Goal: Information Seeking & Learning: Learn about a topic

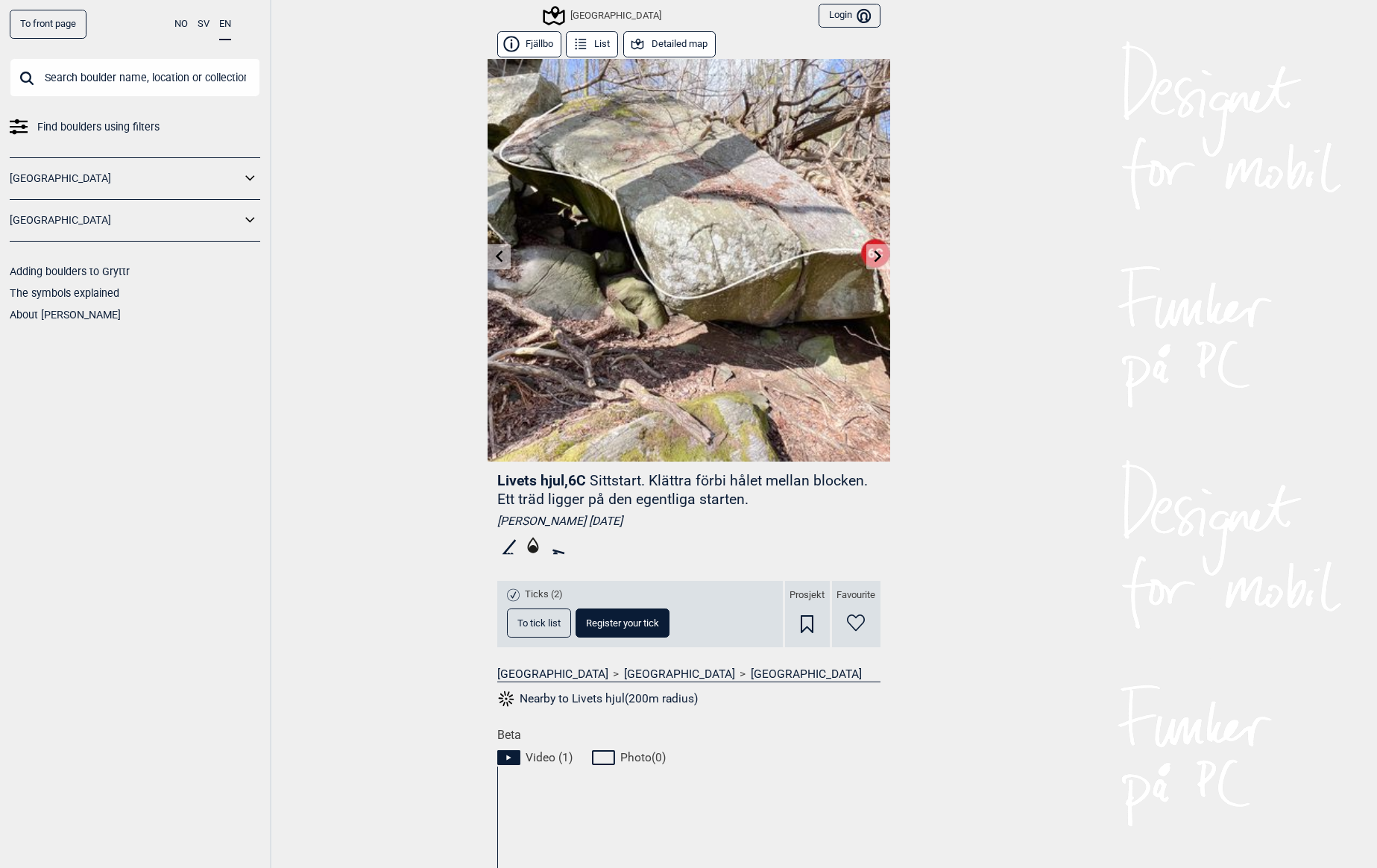
click at [875, 258] on icon at bounding box center [879, 256] width 8 height 12
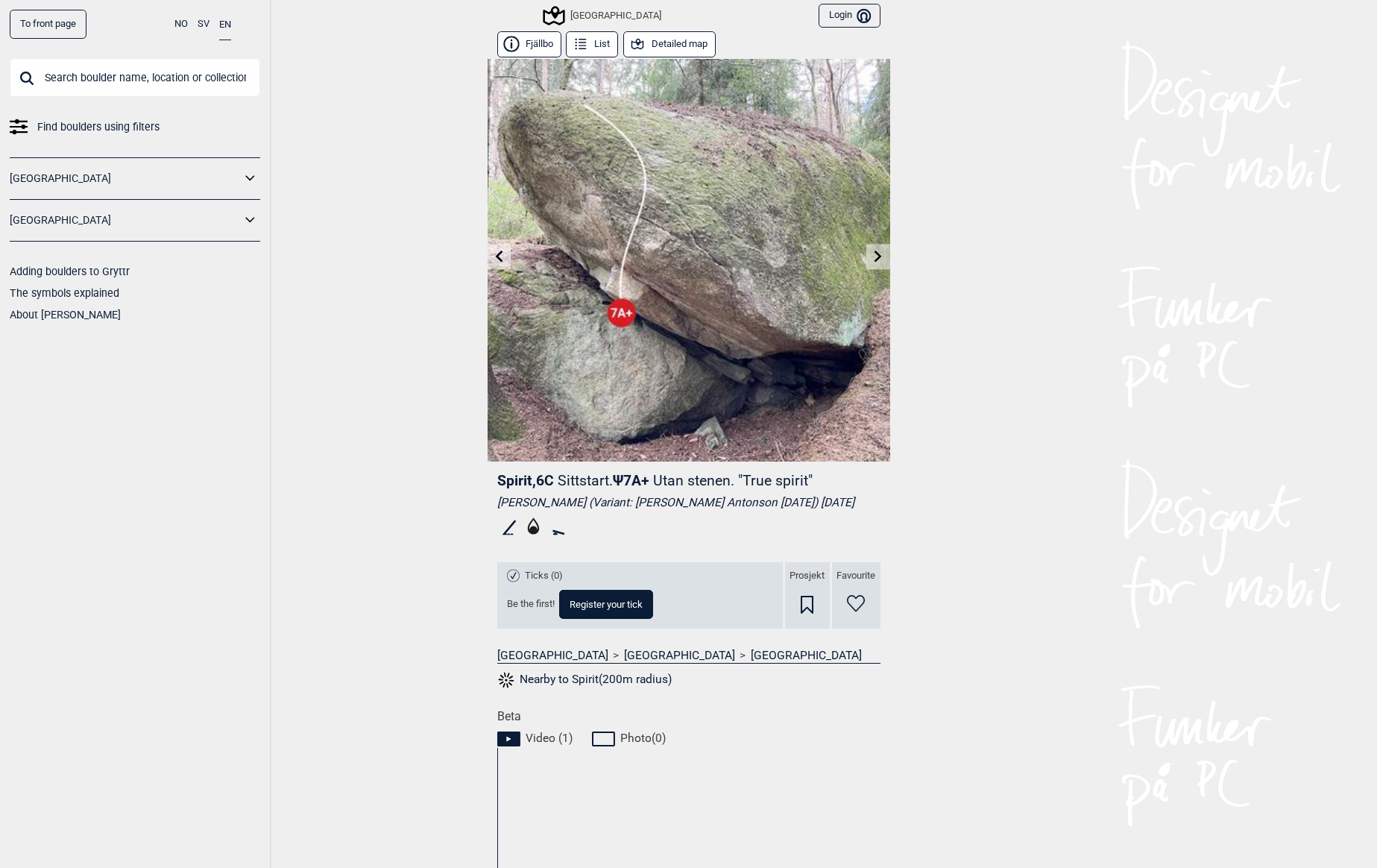
click at [499, 257] on link at bounding box center [499, 257] width 23 height 25
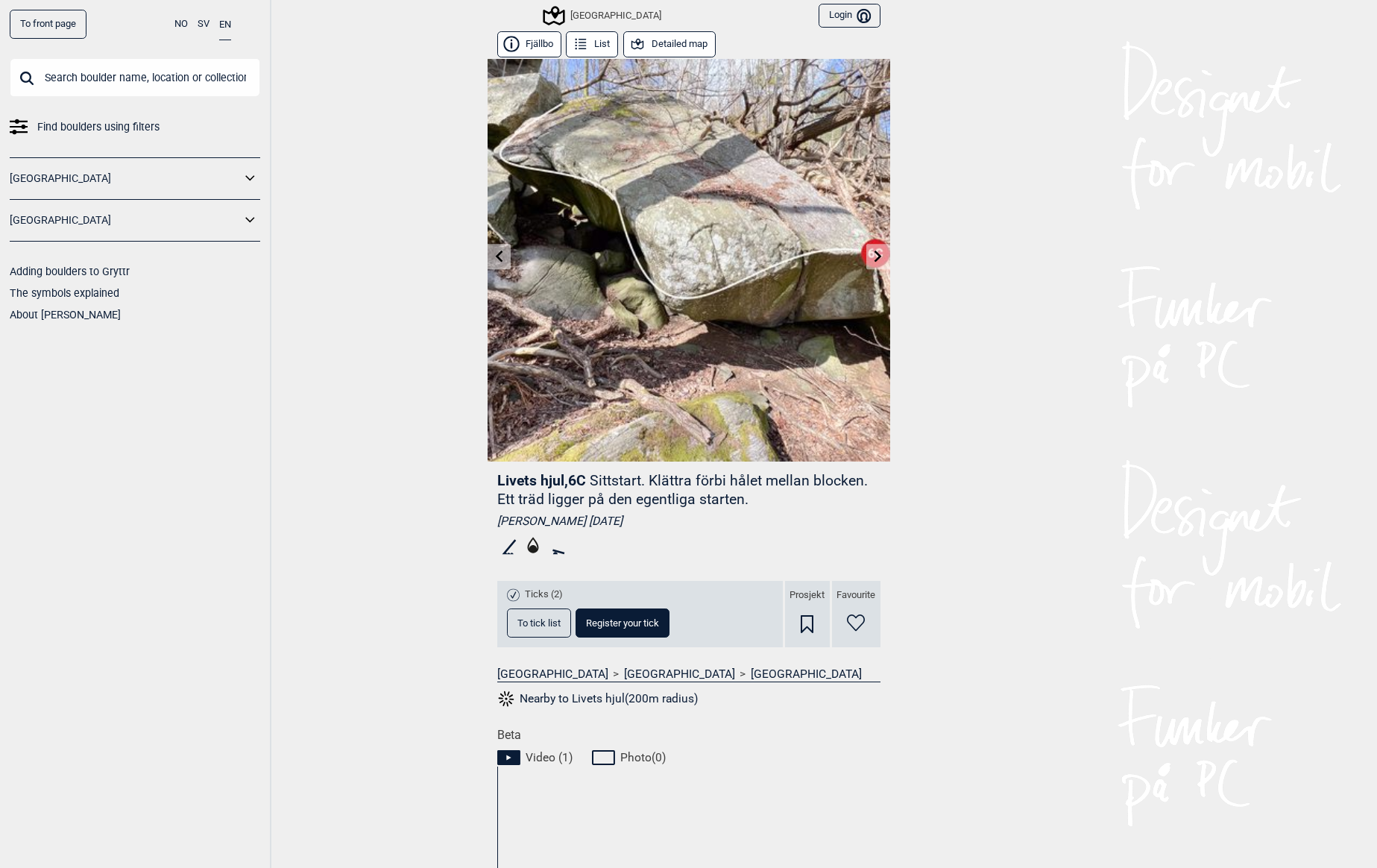
click at [502, 258] on link at bounding box center [499, 257] width 23 height 25
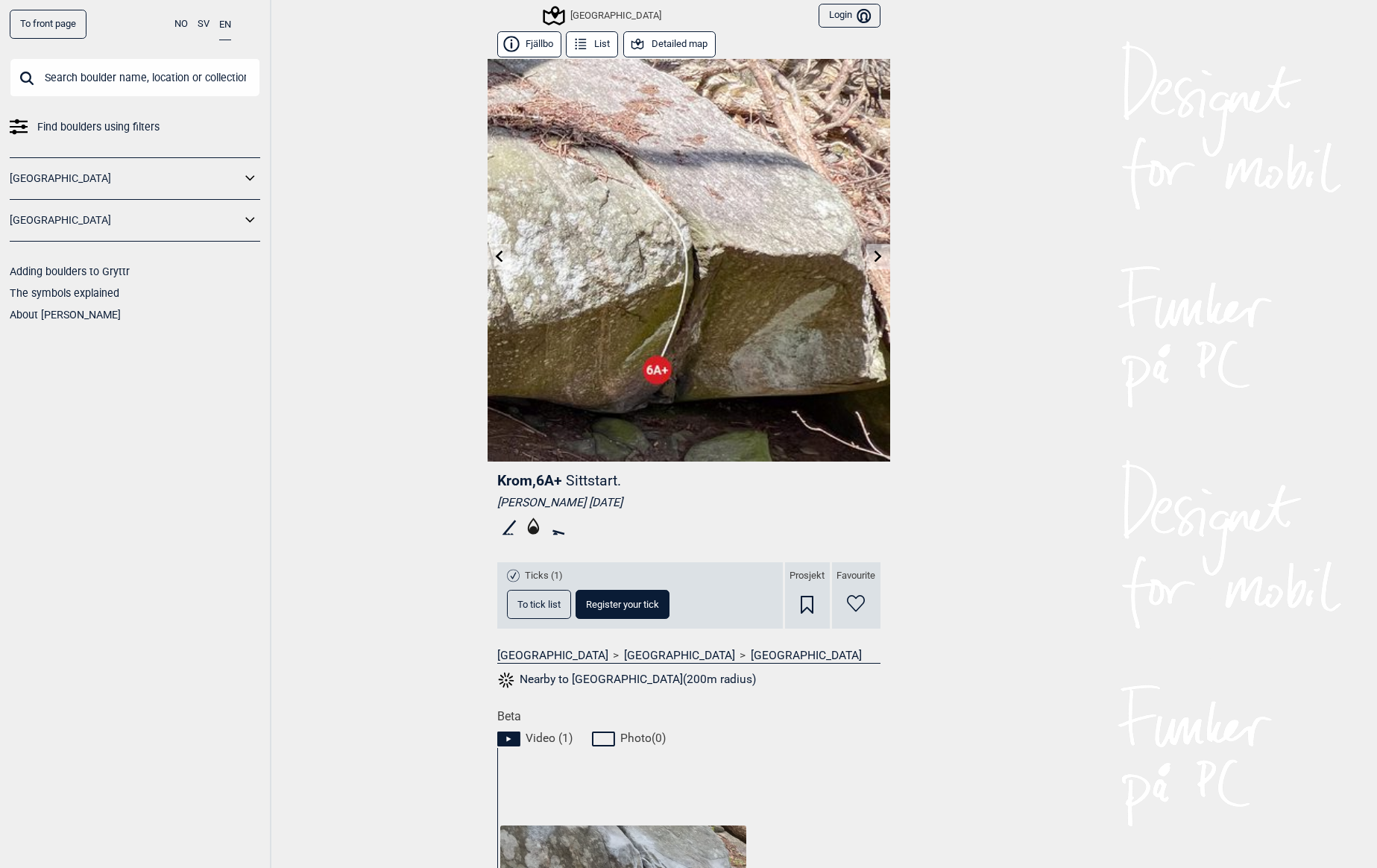
scroll to position [335, 0]
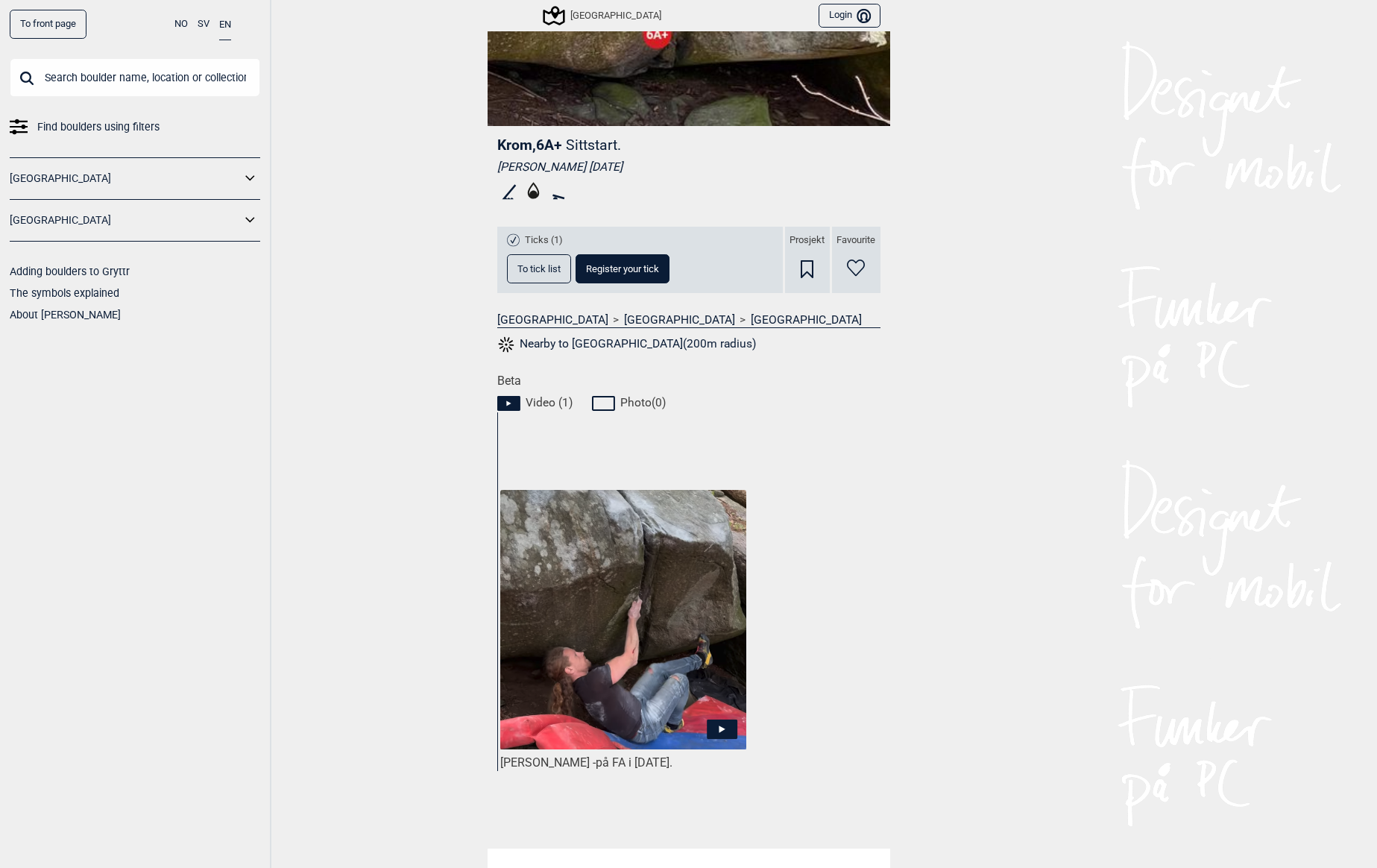
click at [673, 674] on img at bounding box center [623, 620] width 245 height 260
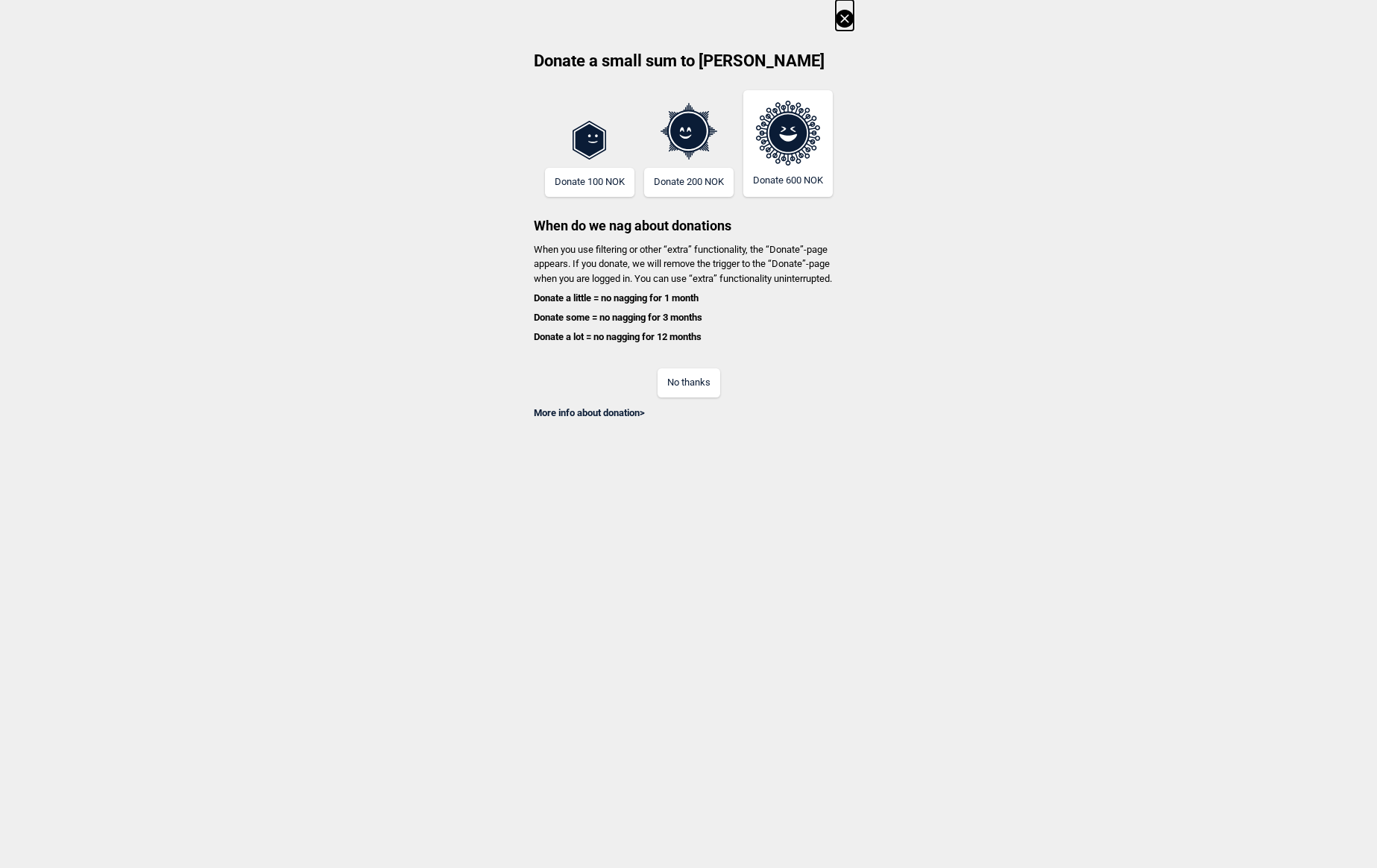
click at [849, 14] on icon at bounding box center [844, 18] width 18 height 18
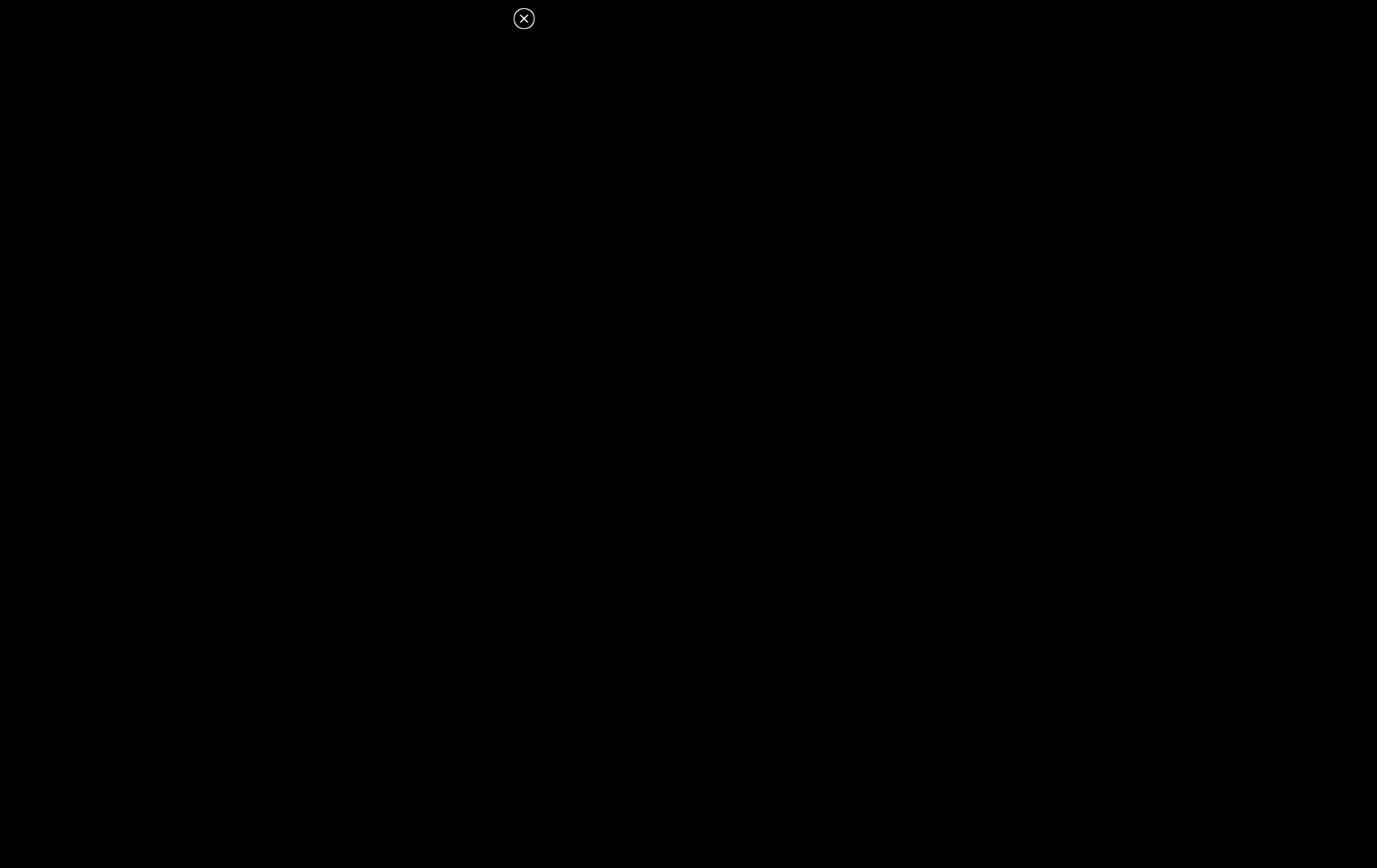
click at [527, 19] on icon at bounding box center [524, 18] width 18 height 18
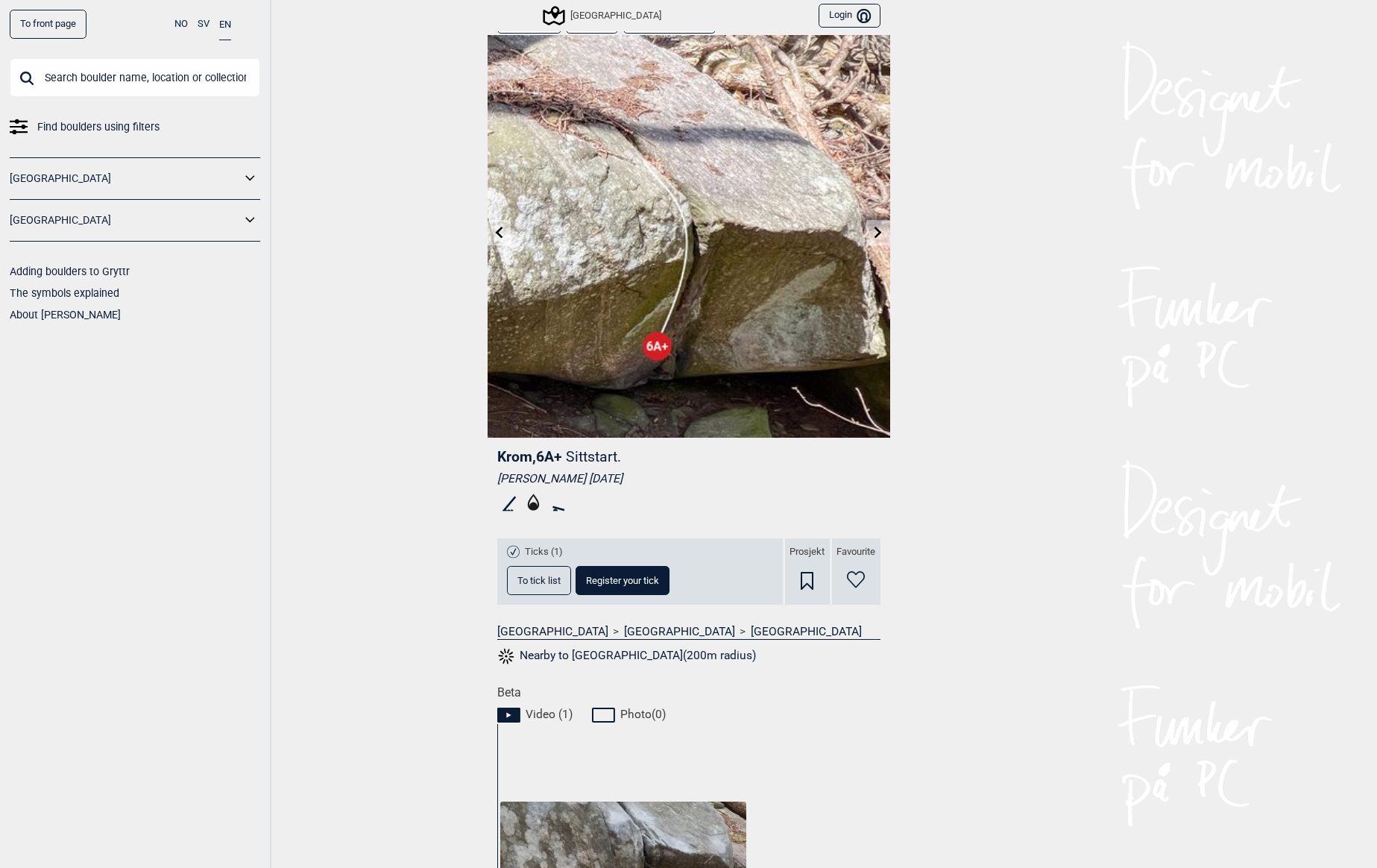
scroll to position [0, 0]
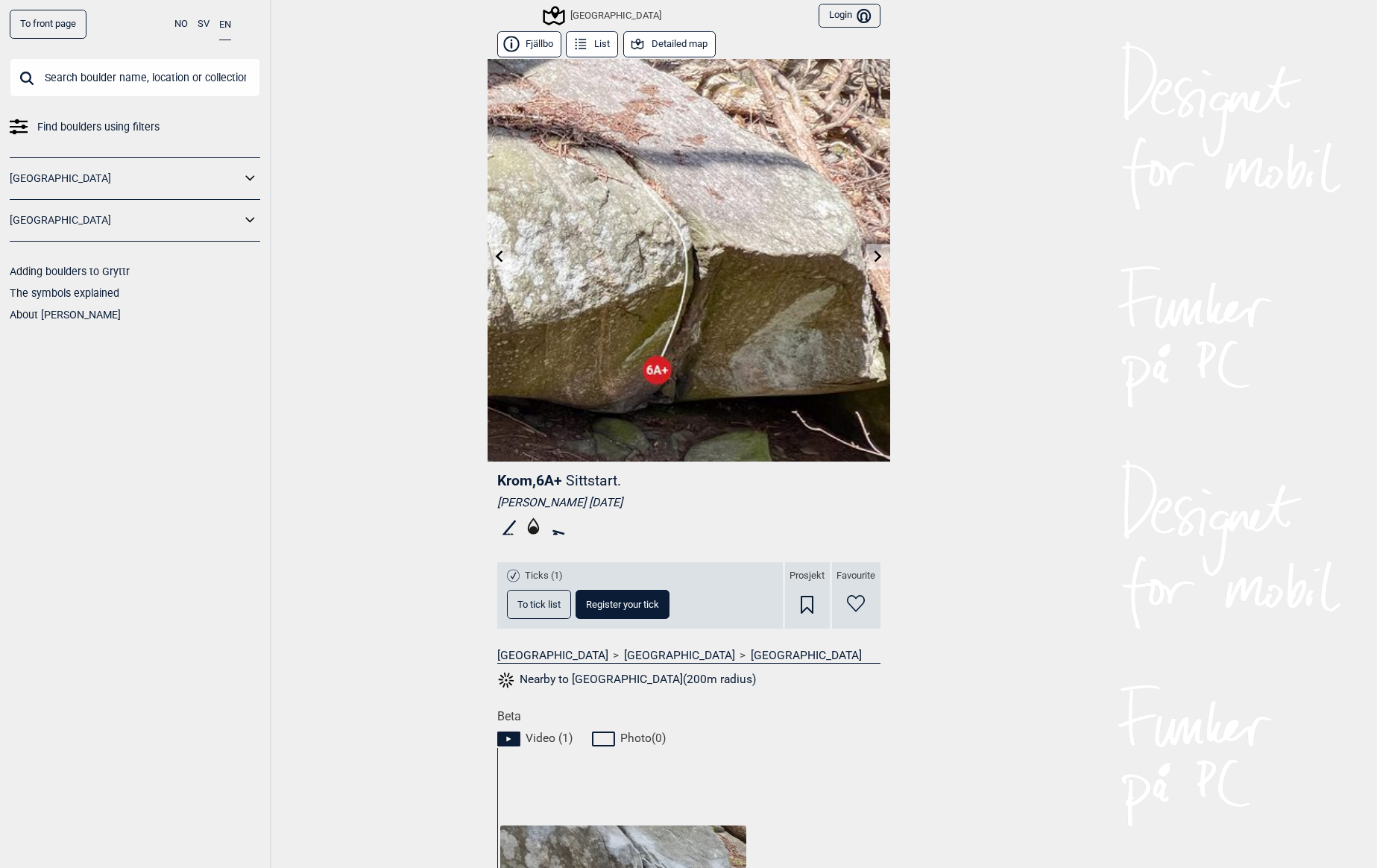
click at [495, 258] on icon at bounding box center [498, 256] width 8 height 12
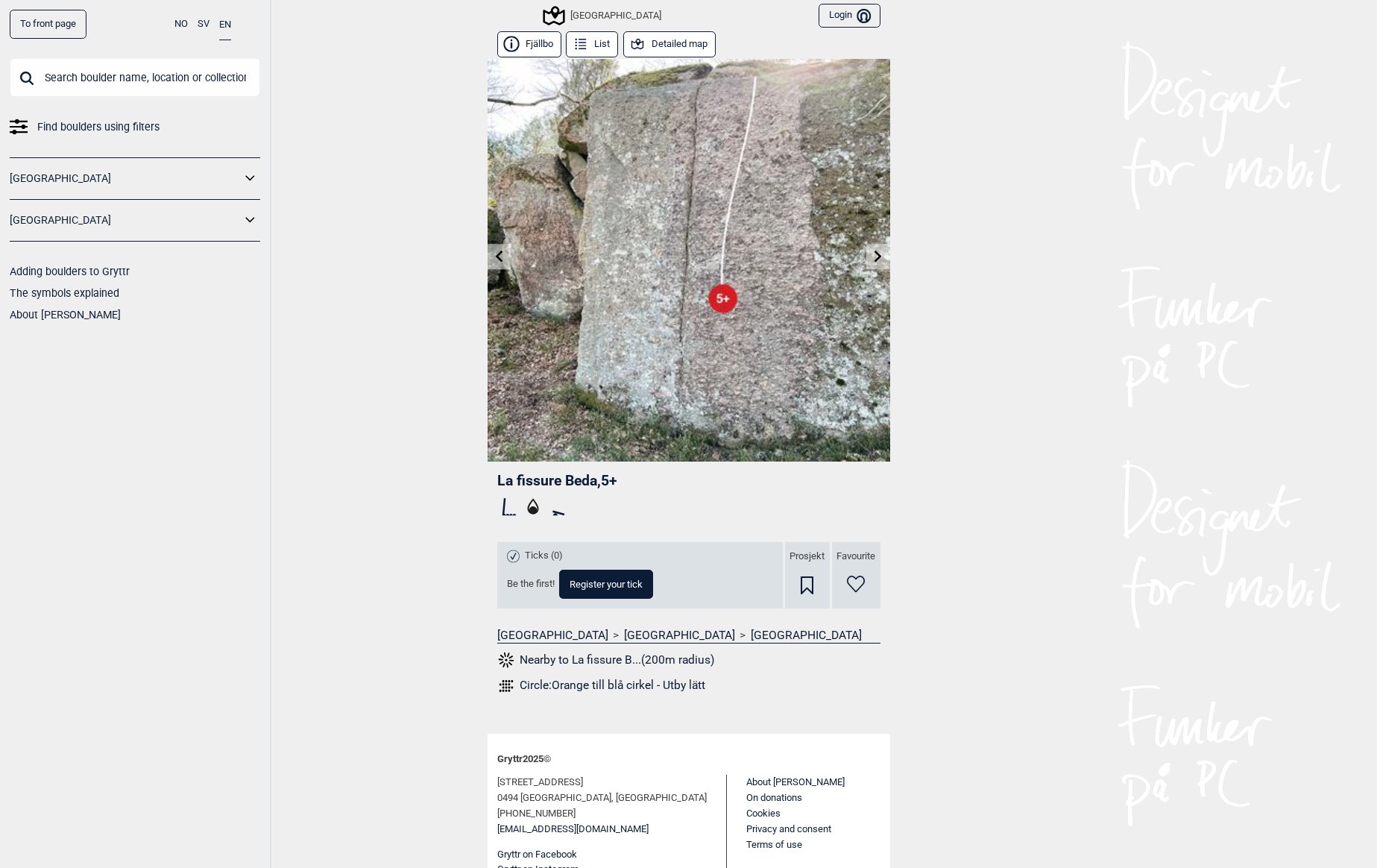
click at [488, 256] on link at bounding box center [499, 257] width 23 height 25
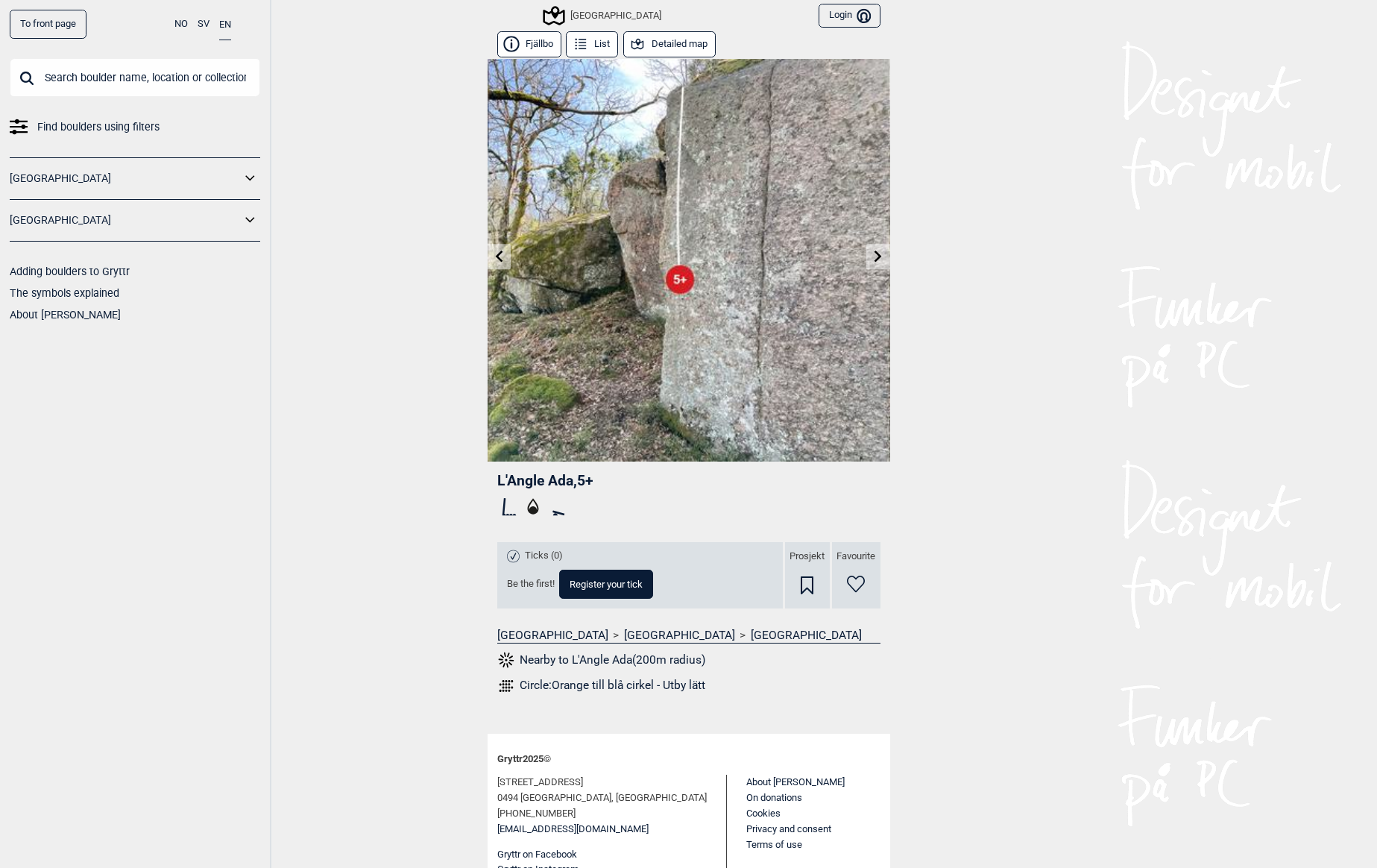
click at [488, 256] on link at bounding box center [499, 257] width 23 height 25
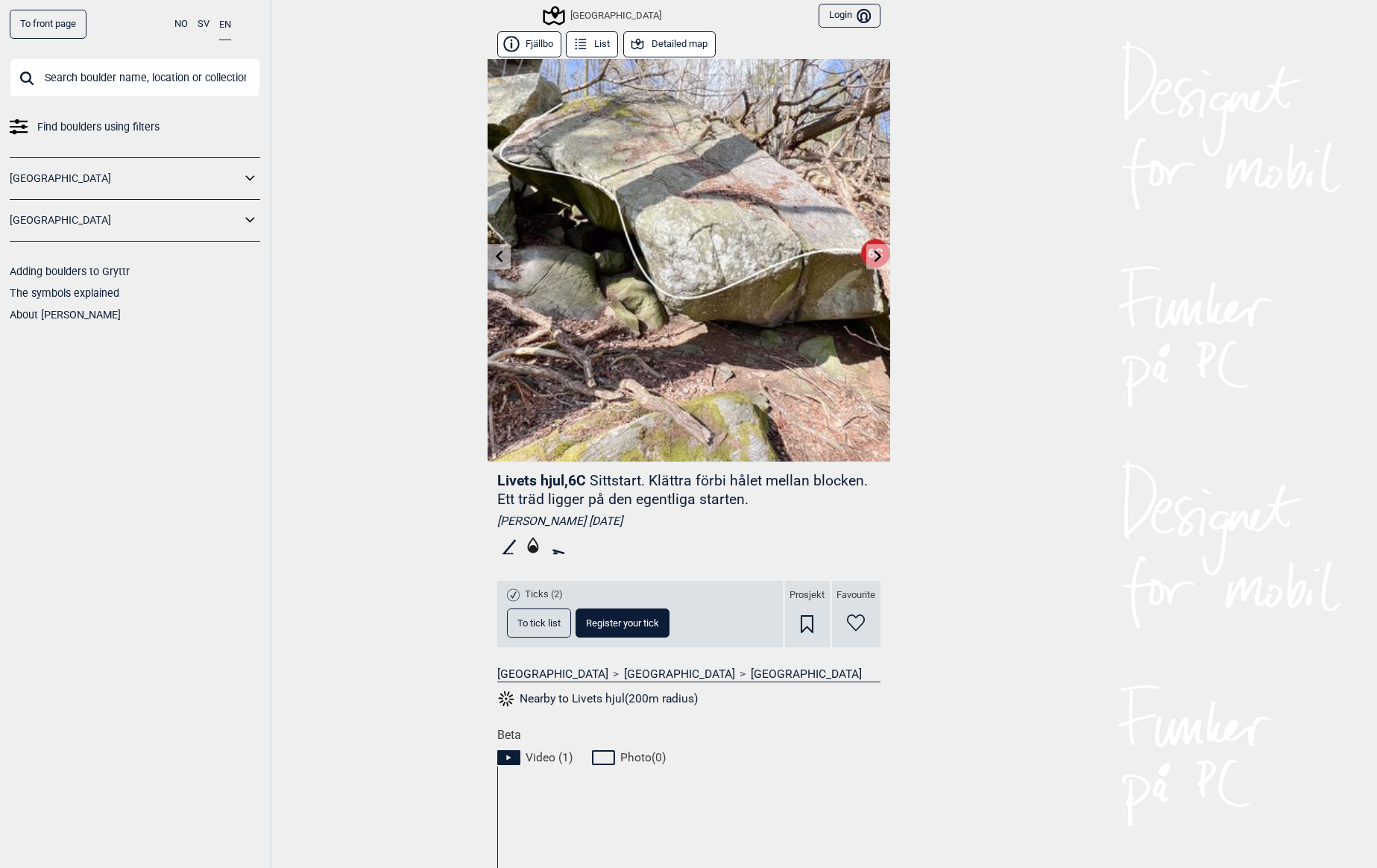
click at [591, 45] on button "List" at bounding box center [591, 45] width 52 height 27
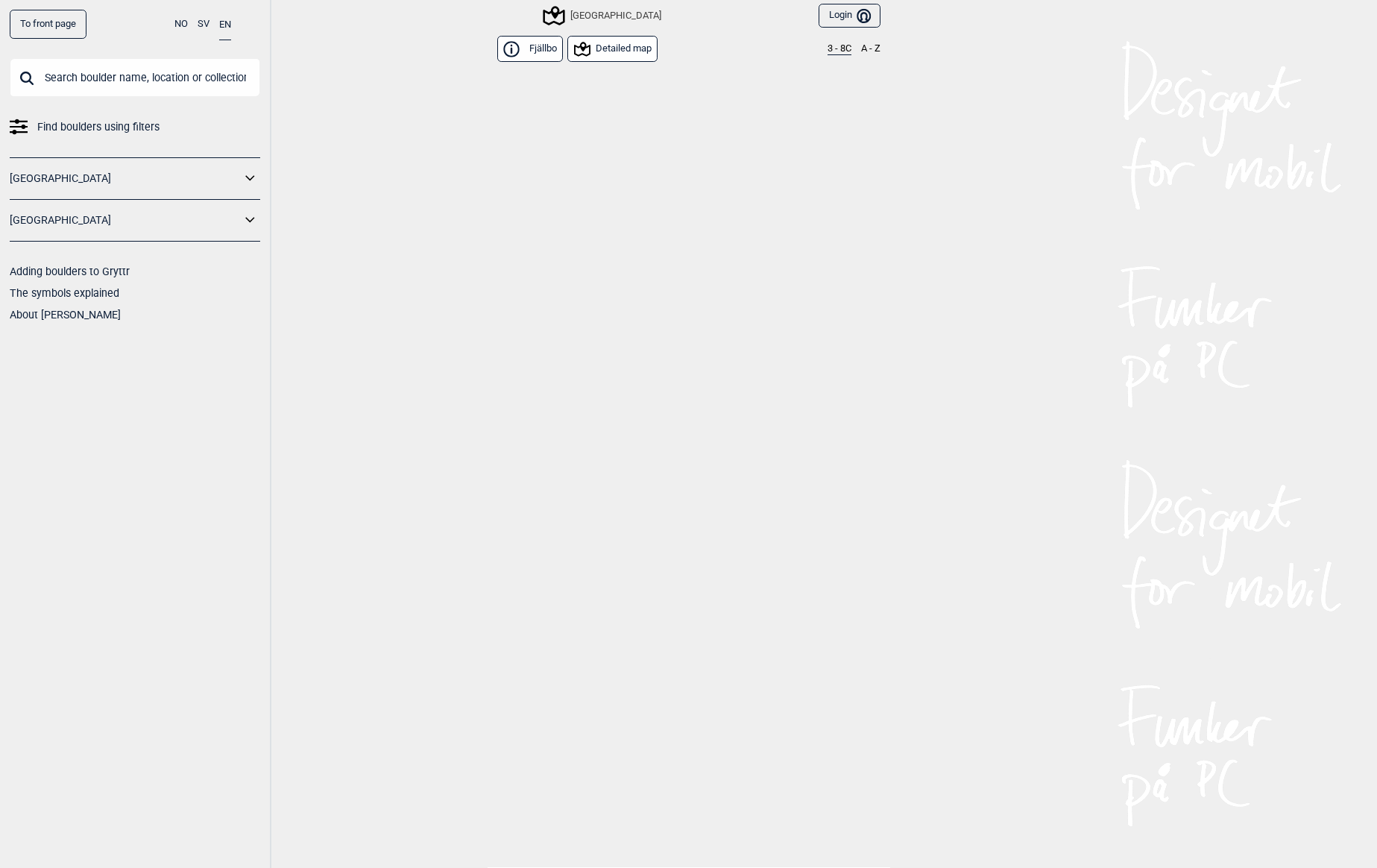
scroll to position [3392, 0]
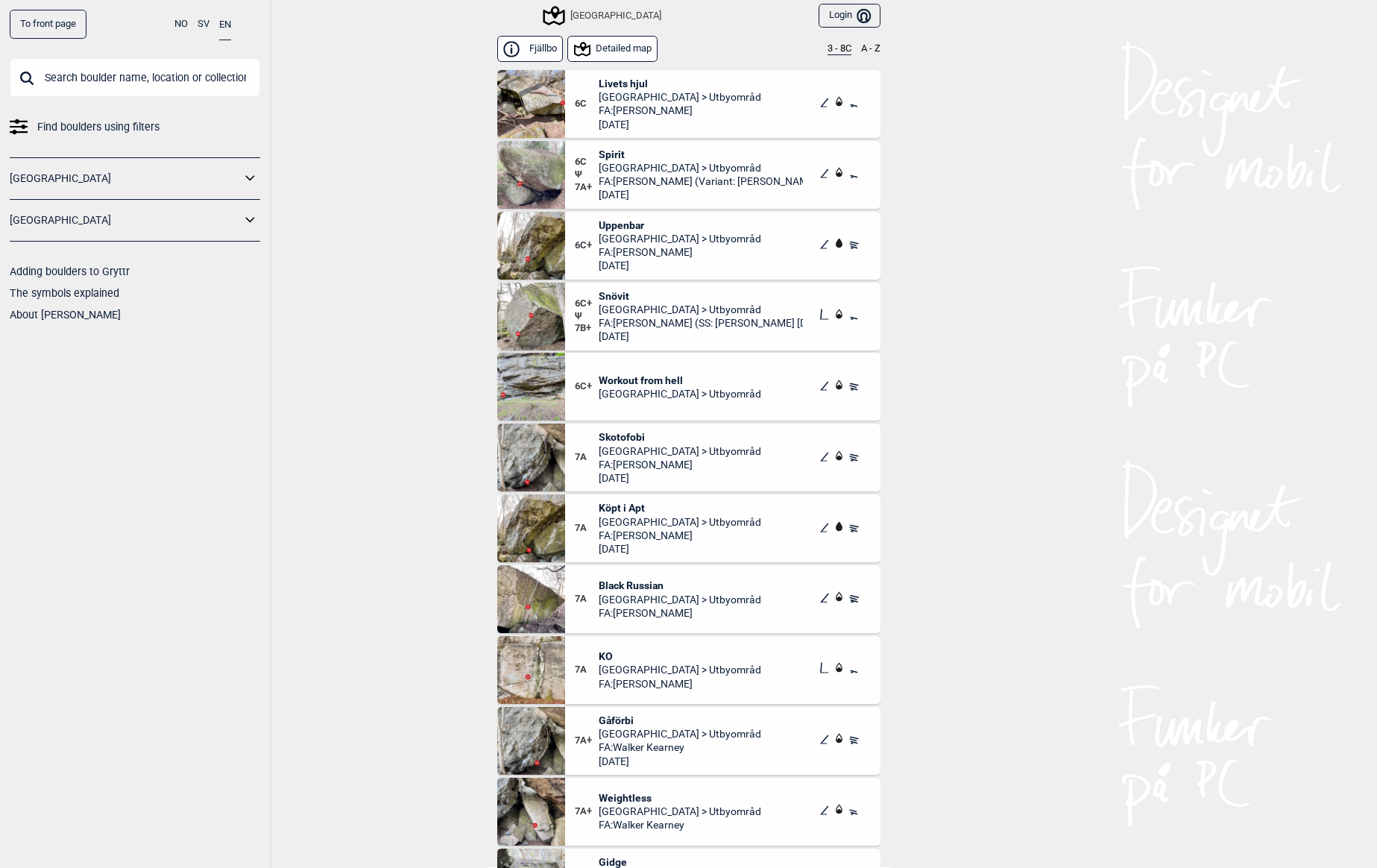
click at [527, 388] on img at bounding box center [532, 387] width 68 height 68
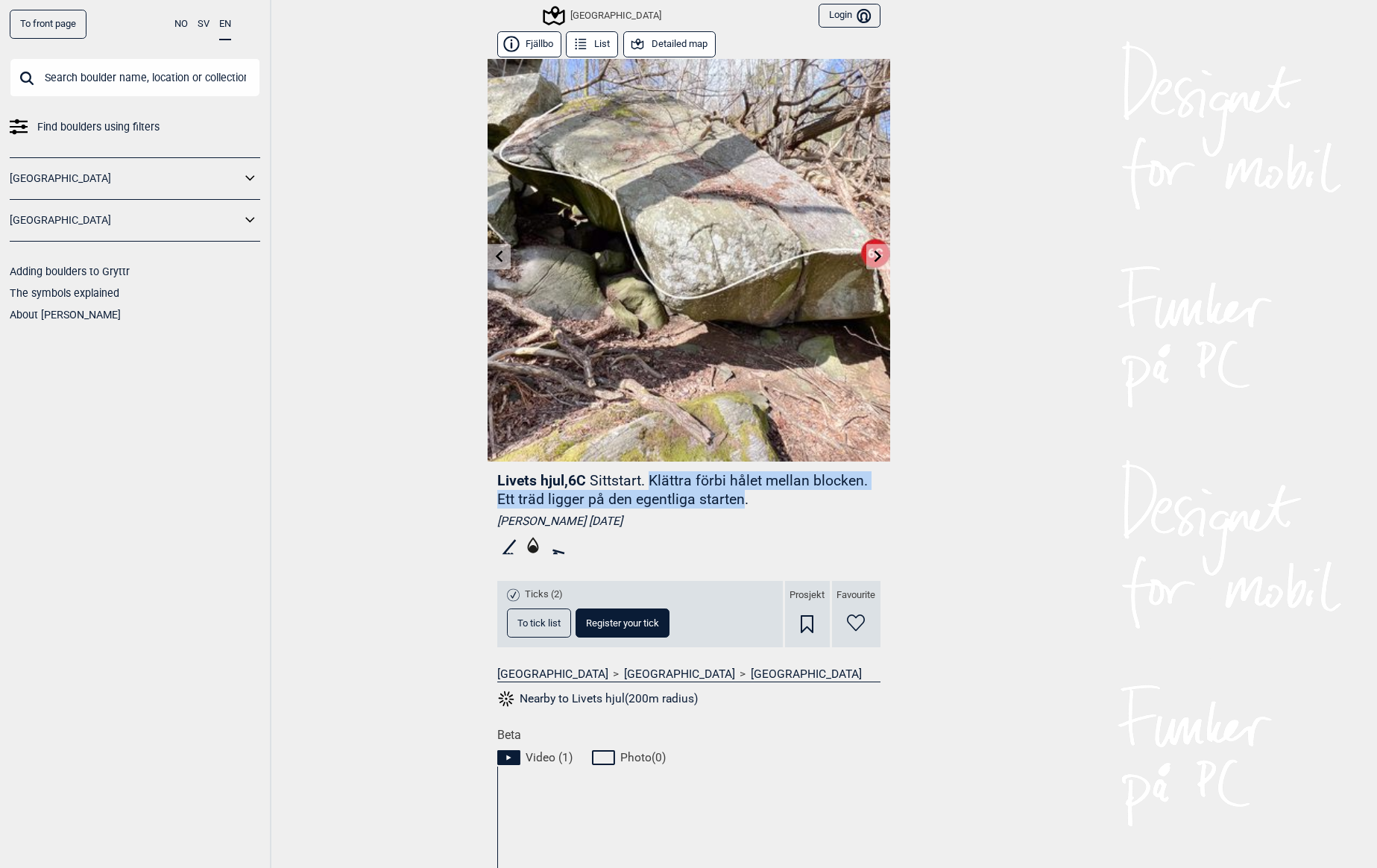
drag, startPoint x: 645, startPoint y: 481, endPoint x: 736, endPoint y: 497, distance: 92.4
click at [735, 497] on p "Sittstart. Klättra förbi hålet mellan blocken. Ett träd ligger på den egentliga…" at bounding box center [682, 490] width 371 height 36
click at [737, 497] on p "Sittstart. Klättra förbi hålet mellan blocken. Ett träd ligger på den egentliga…" at bounding box center [682, 490] width 371 height 36
click at [873, 256] on icon at bounding box center [879, 256] width 12 height 12
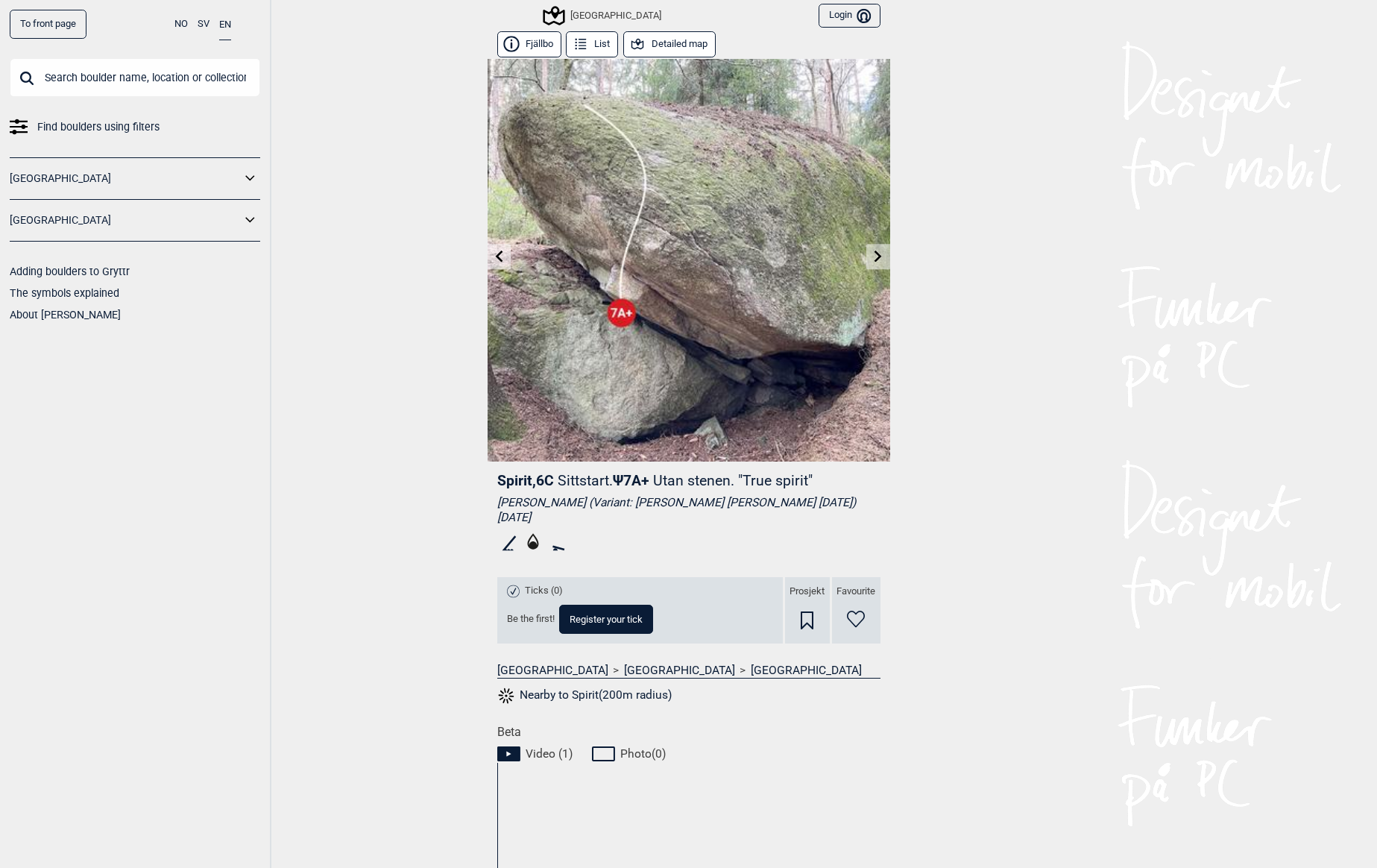
click at [495, 254] on icon at bounding box center [498, 256] width 8 height 12
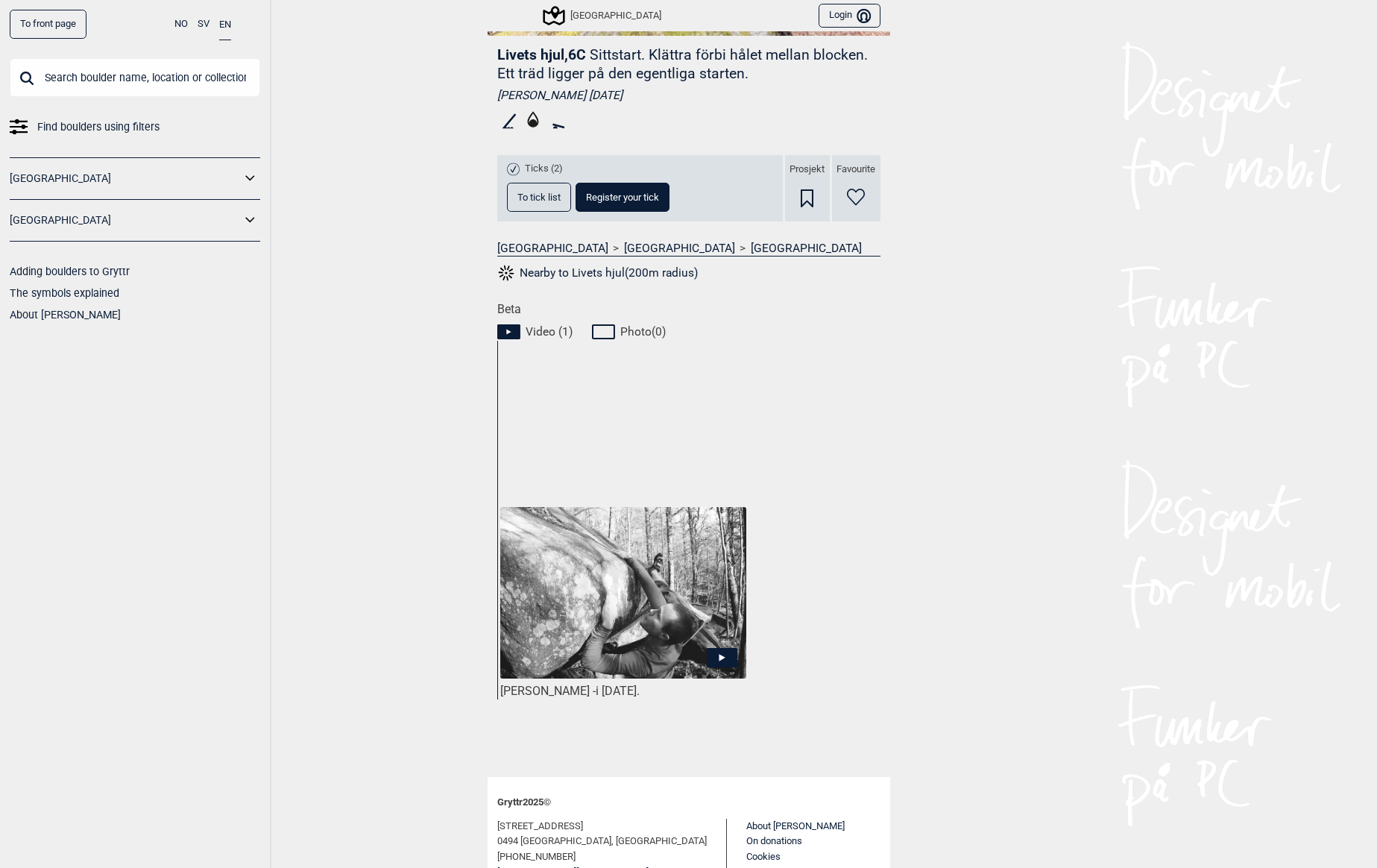
scroll to position [403, 0]
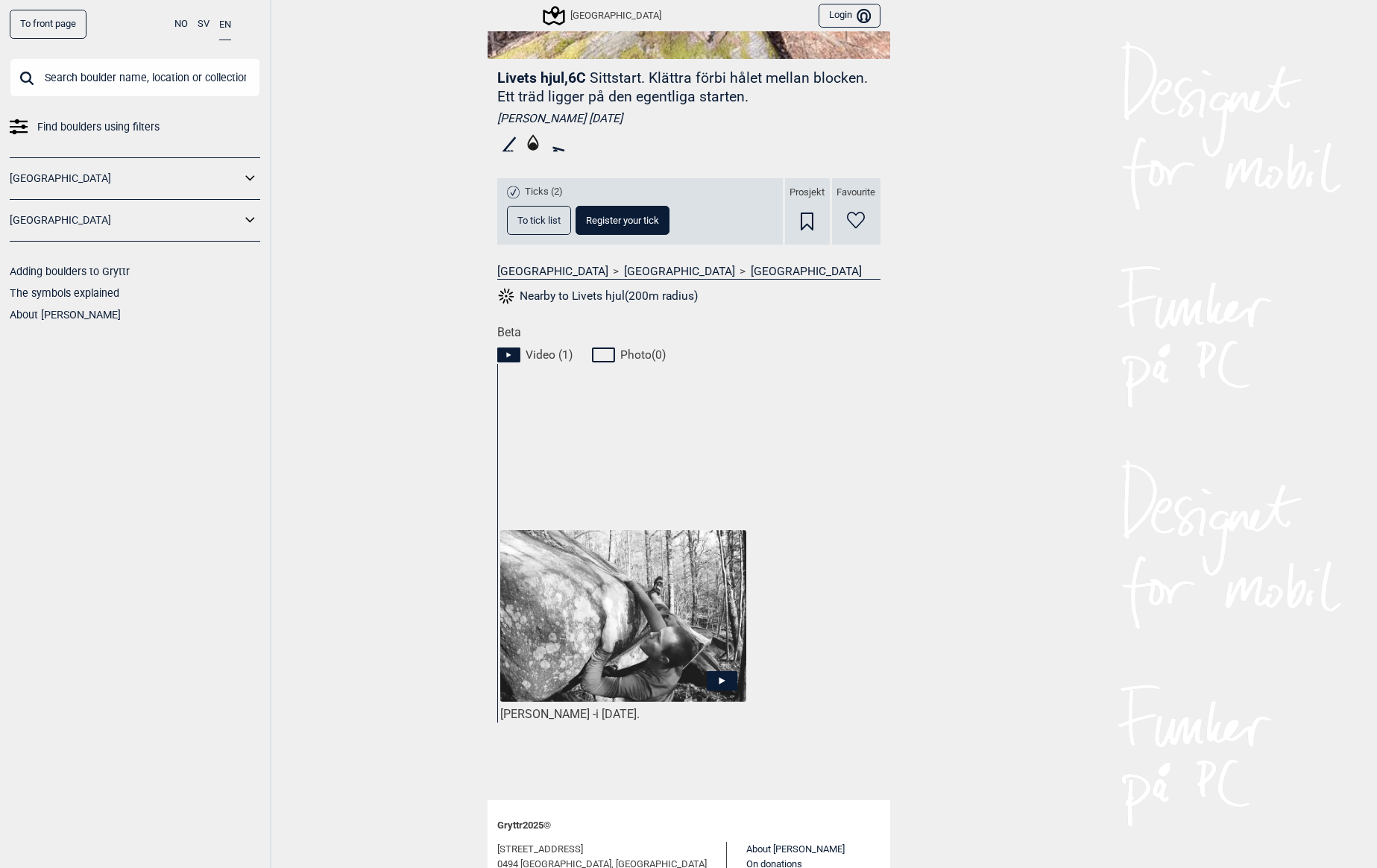
drag, startPoint x: 495, startPoint y: 118, endPoint x: 627, endPoint y: 125, distance: 132.2
click at [627, 125] on div "Stefan Wallenta 2014.03.18" at bounding box center [689, 118] width 383 height 15
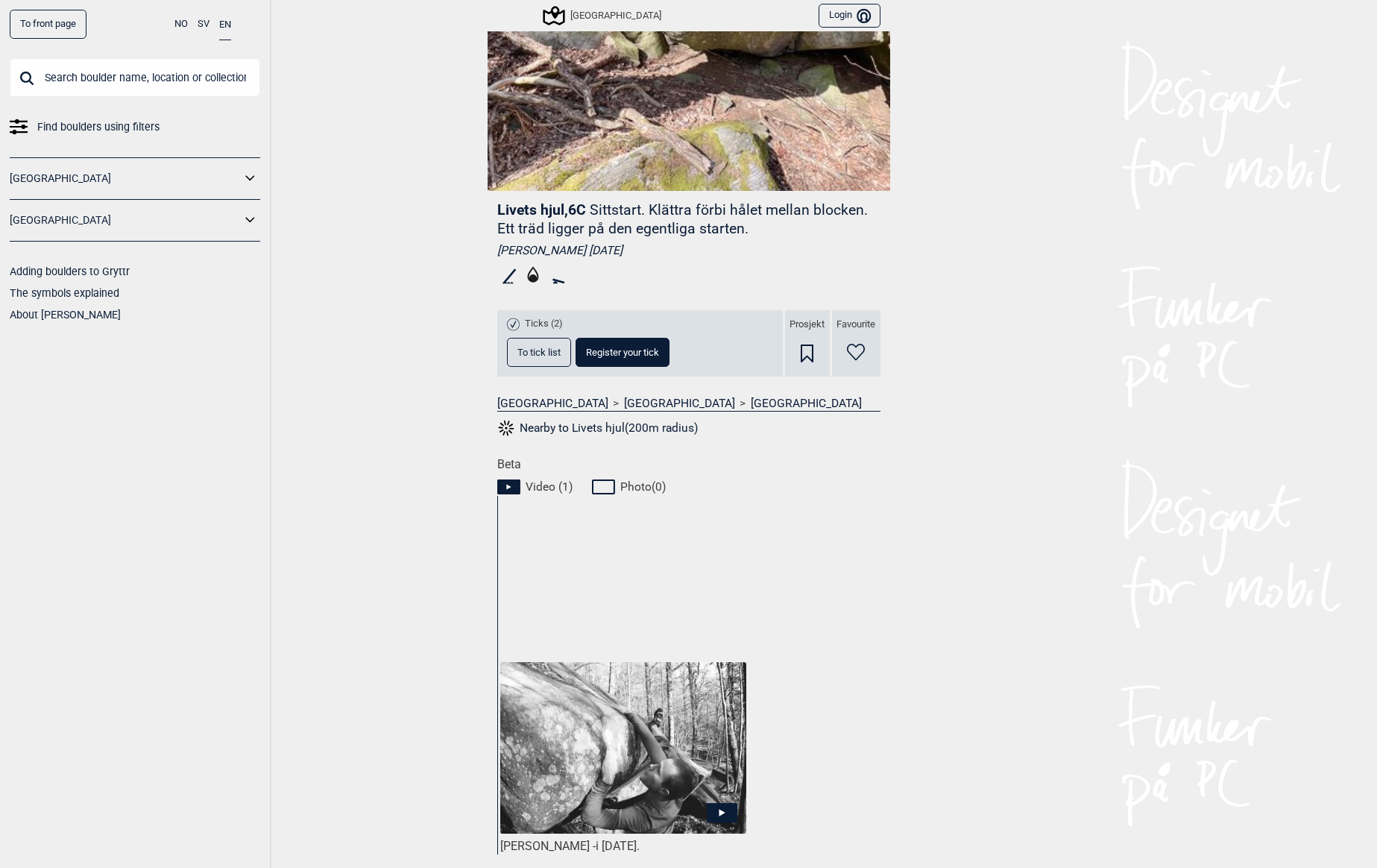
scroll to position [268, 0]
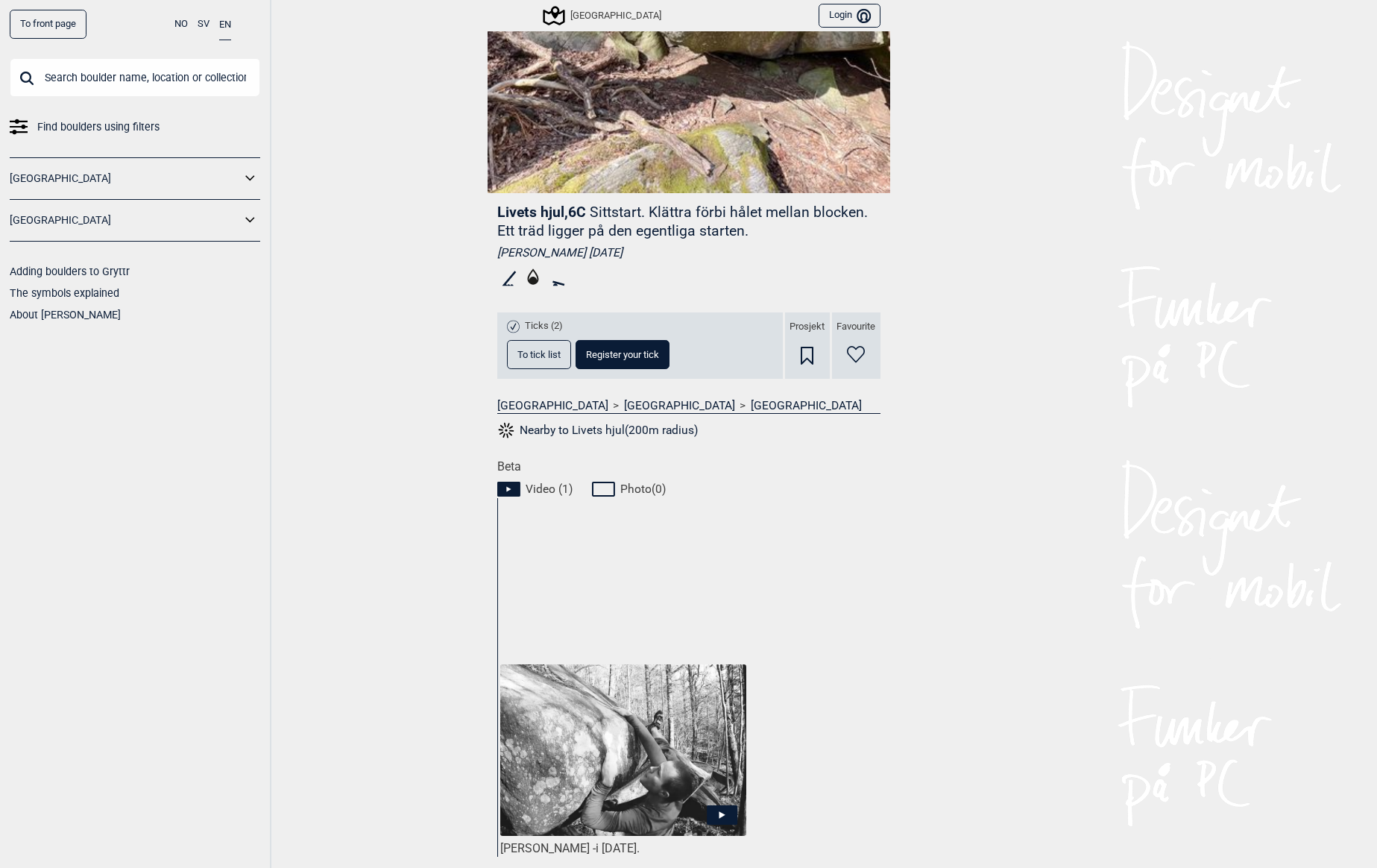
click at [108, 272] on link "Adding boulders to Gryttr" at bounding box center [69, 271] width 120 height 12
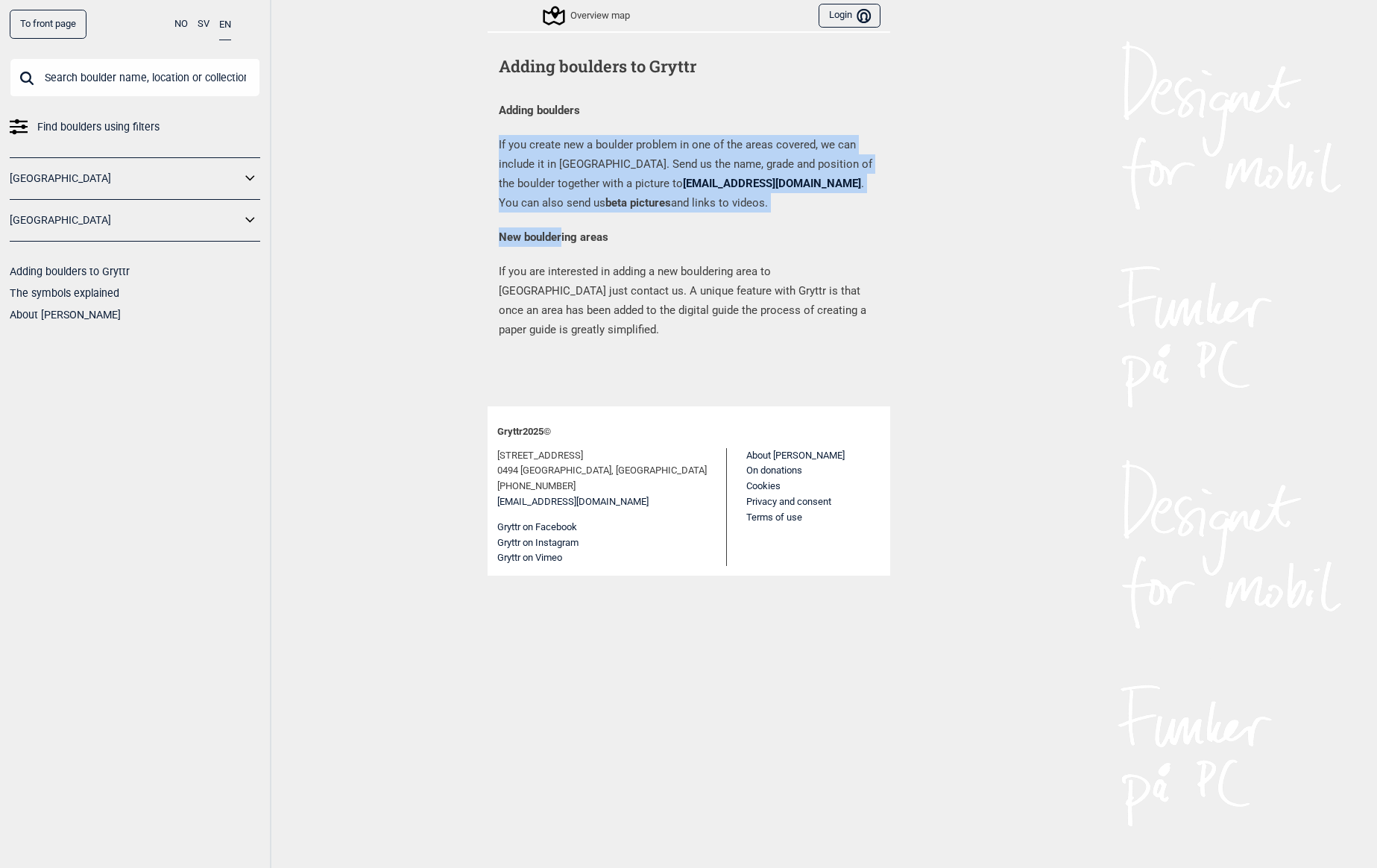
drag, startPoint x: 521, startPoint y: 149, endPoint x: 535, endPoint y: 236, distance: 88.1
click at [553, 235] on div "Adding boulders If you create new a boulder problem in one of the areas covered…" at bounding box center [689, 220] width 403 height 239
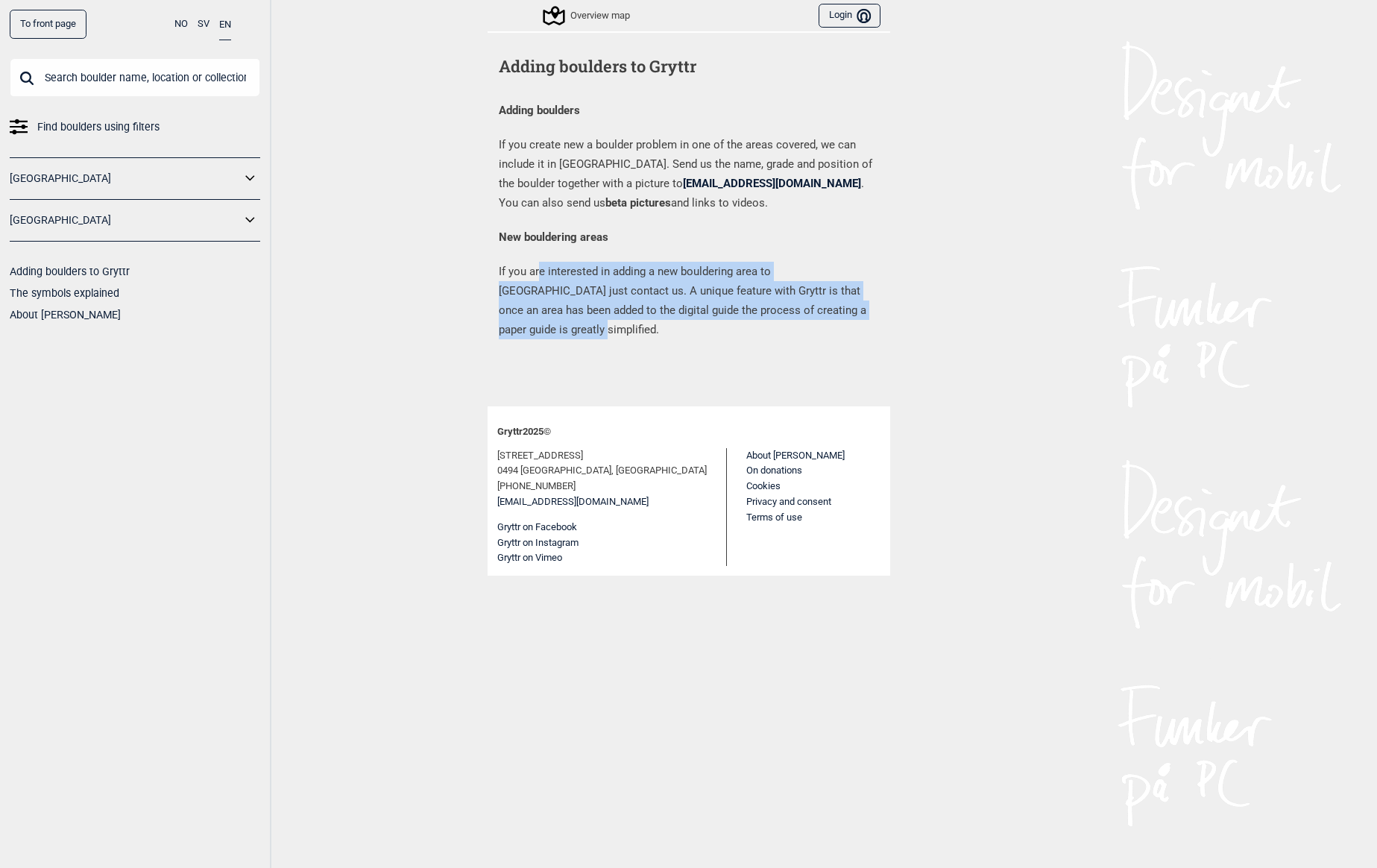
drag, startPoint x: 539, startPoint y: 279, endPoint x: 884, endPoint y: 321, distance: 347.5
click at [884, 321] on div "Adding boulders to Gryttr Adding boulders If you create new a boulder problem i…" at bounding box center [689, 219] width 403 height 375
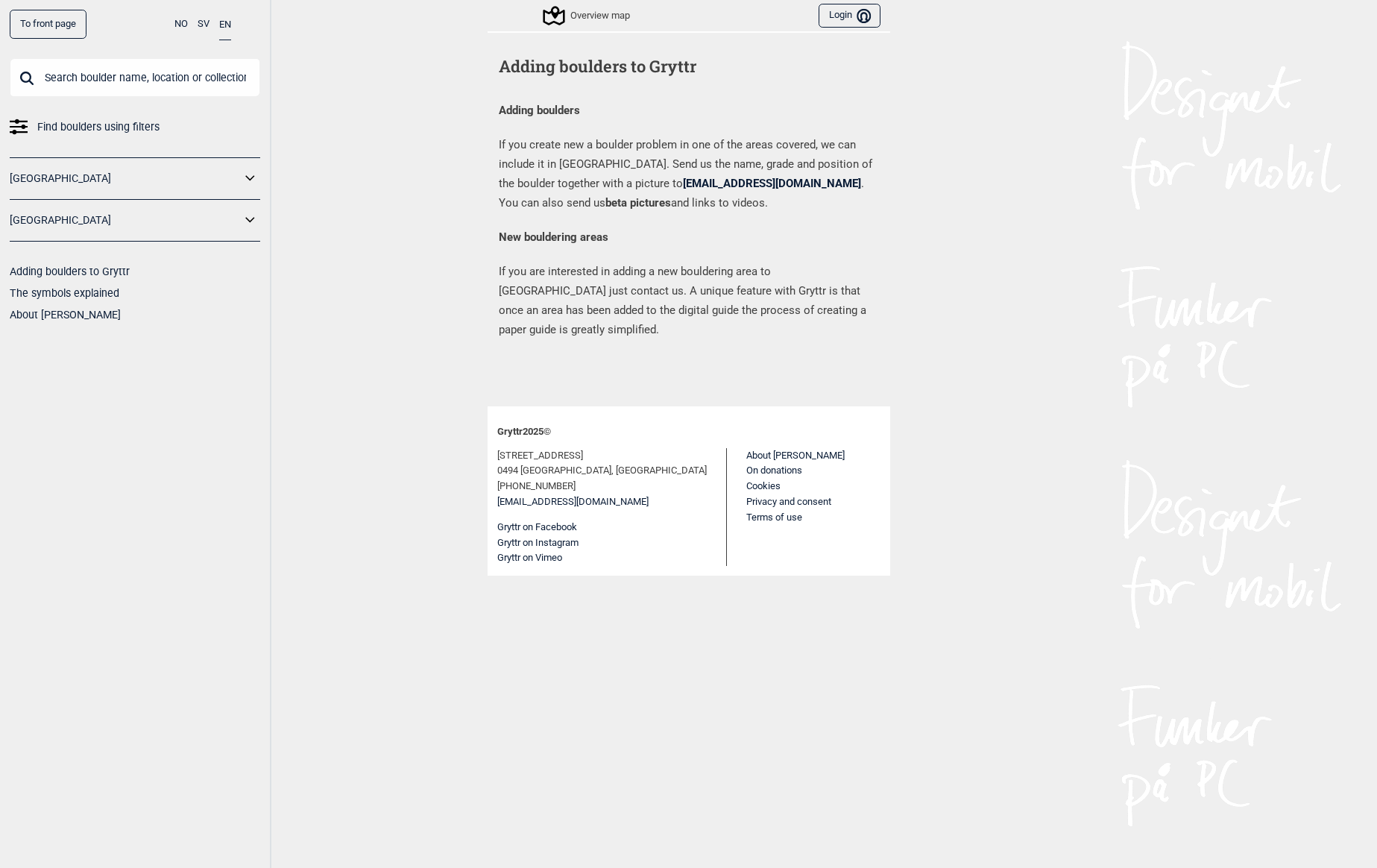
click at [884, 321] on div "Adding boulders to Gryttr Adding boulders If you create new a boulder problem i…" at bounding box center [689, 219] width 403 height 375
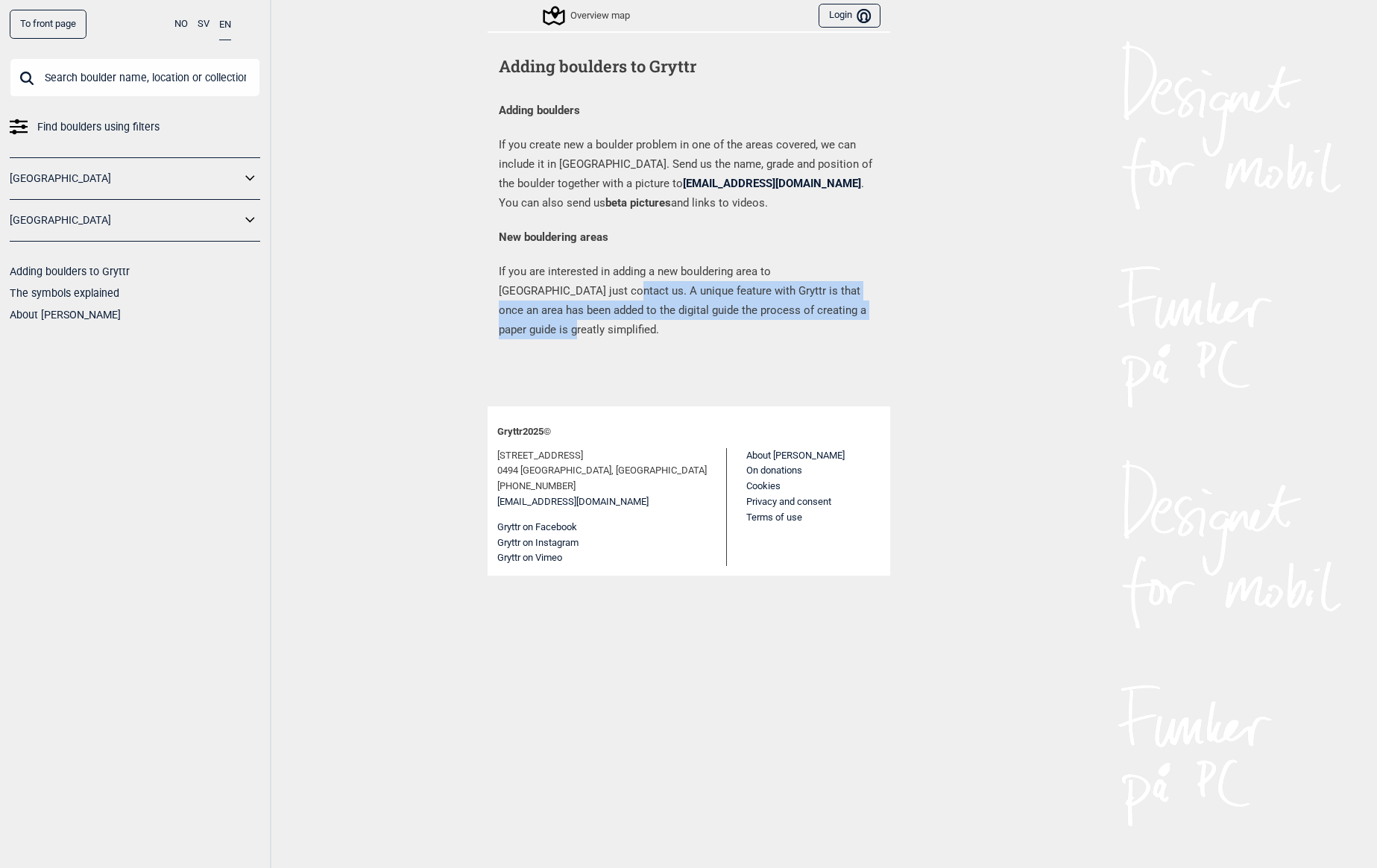
drag, startPoint x: 523, startPoint y: 293, endPoint x: 821, endPoint y: 310, distance: 298.5
click at [821, 310] on p "If you are interested in adding a new bouldering area to Gryttr just contact us…" at bounding box center [688, 300] width 380 height 78
click at [822, 310] on p "If you are interested in adding a new bouldering area to Gryttr just contact us…" at bounding box center [688, 300] width 380 height 78
drag, startPoint x: 500, startPoint y: 309, endPoint x: 853, endPoint y: 309, distance: 353.0
click at [852, 310] on p "If you are interested in adding a new bouldering area to Gryttr just contact us…" at bounding box center [688, 300] width 380 height 78
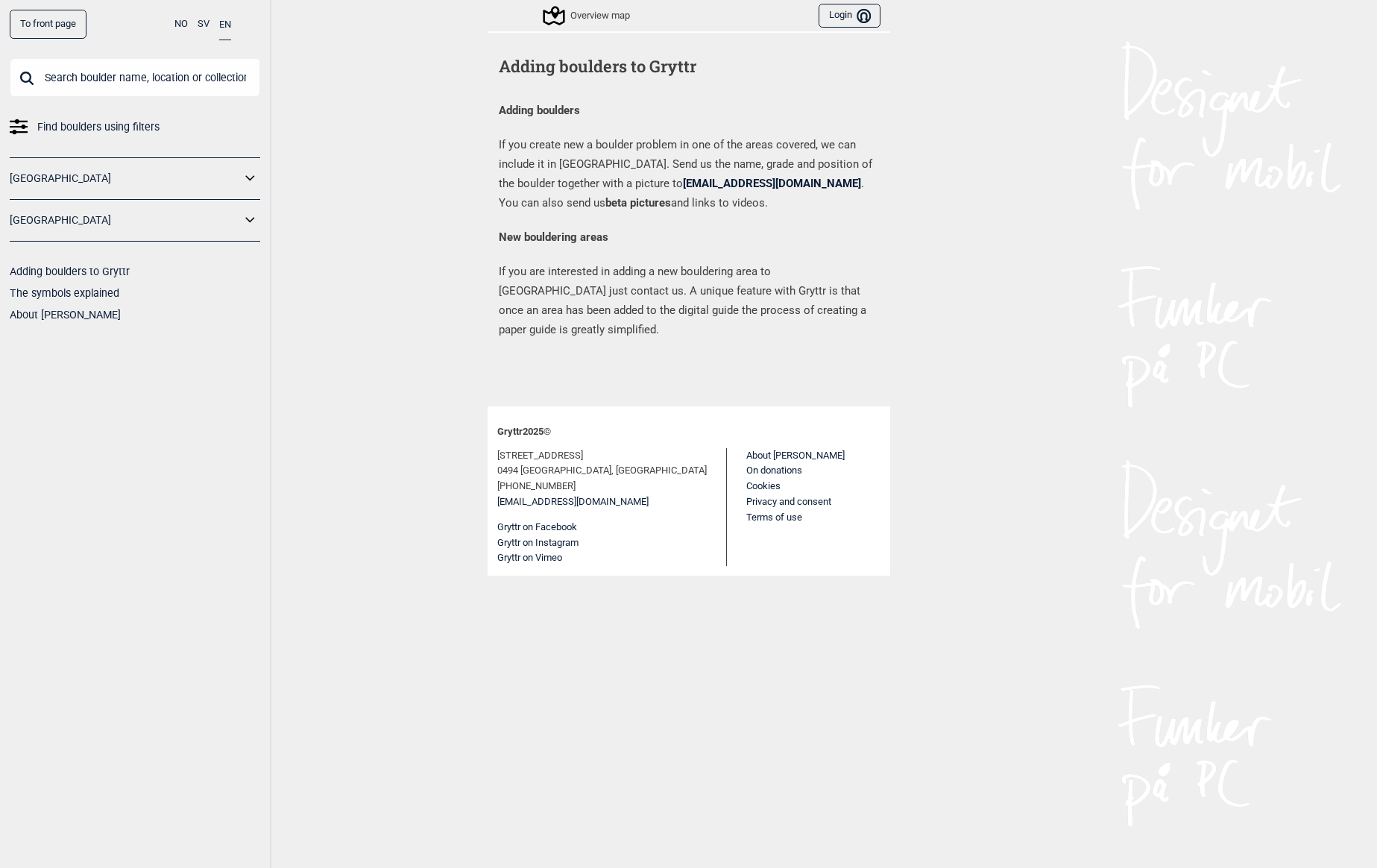
click at [853, 309] on p "If you are interested in adding a new bouldering area to Gryttr just contact us…" at bounding box center [688, 300] width 380 height 78
